Goal: Find specific page/section: Find specific page/section

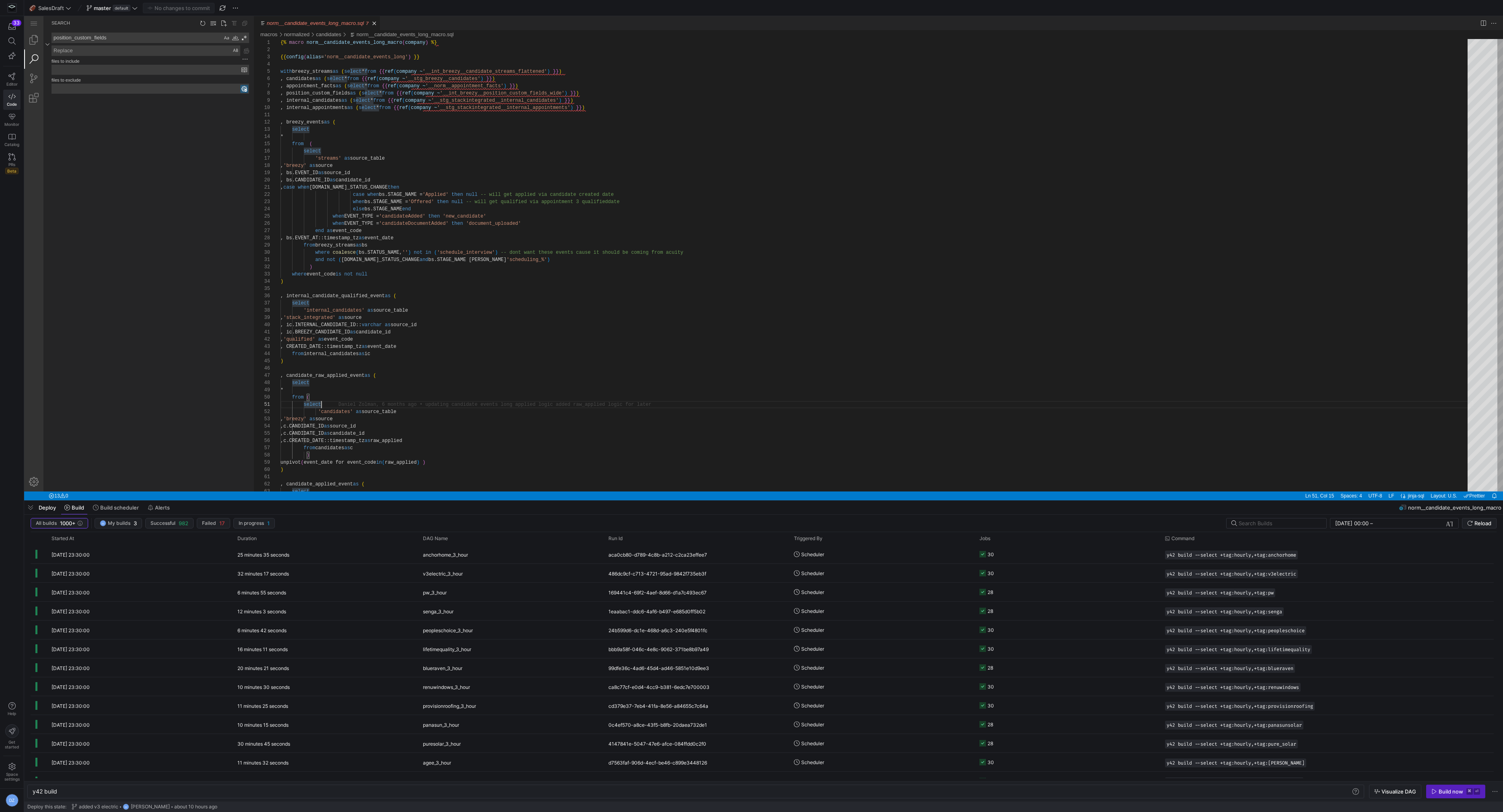
scroll to position [0, 41]
